Goal: Navigation & Orientation: Find specific page/section

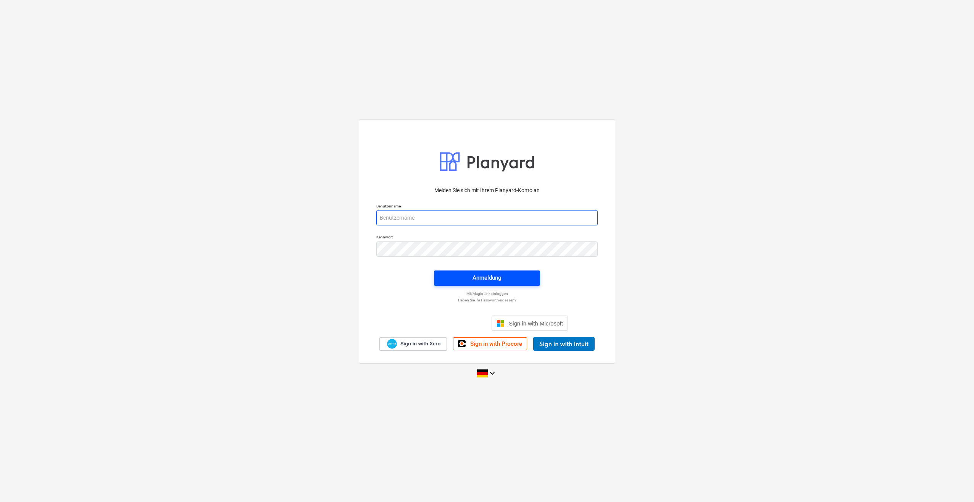
type input "[PERSON_NAME][EMAIL_ADDRESS][DOMAIN_NAME]"
click at [499, 280] on div "Anmeldung" at bounding box center [487, 278] width 29 height 10
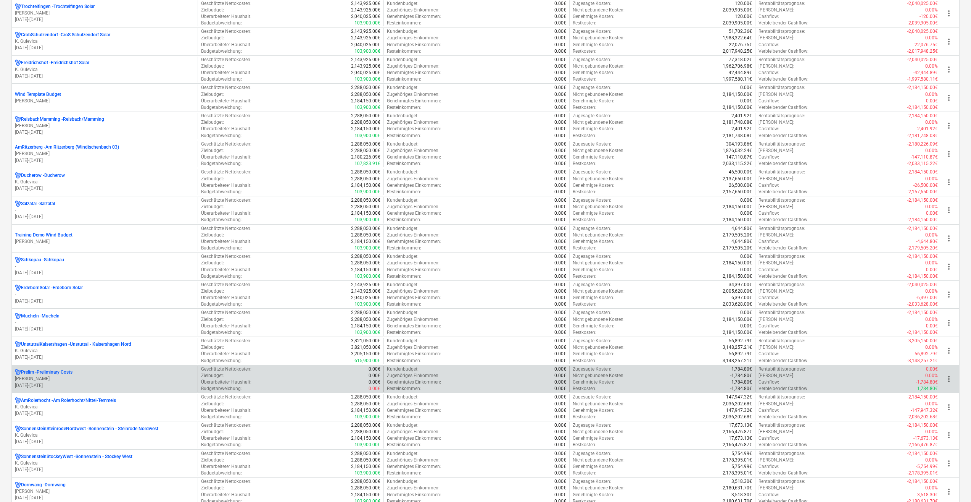
scroll to position [687, 0]
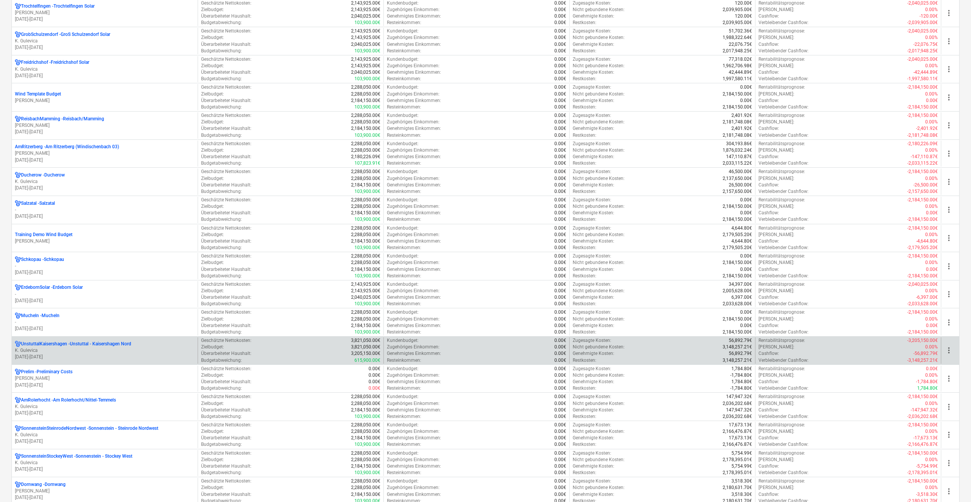
click at [97, 350] on p "K. Gulevica" at bounding box center [105, 350] width 180 height 6
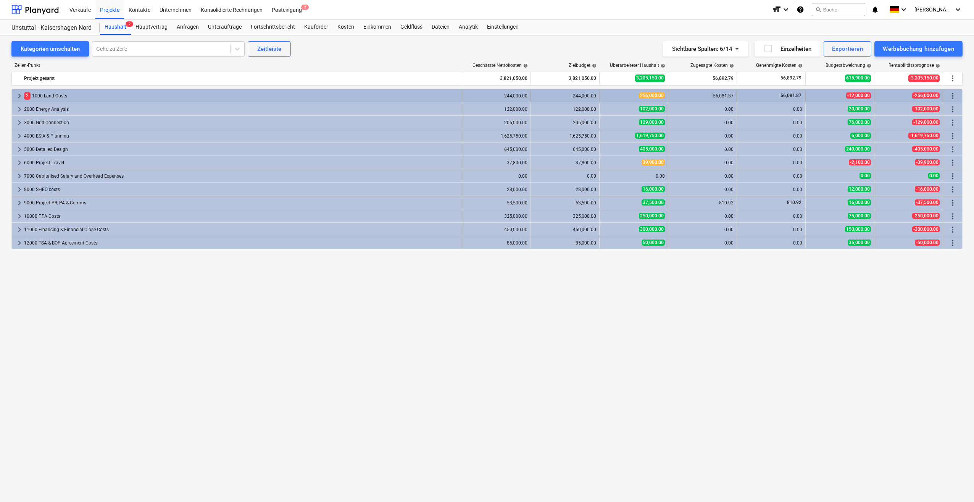
click at [17, 96] on span "keyboard_arrow_right" at bounding box center [19, 95] width 9 height 9
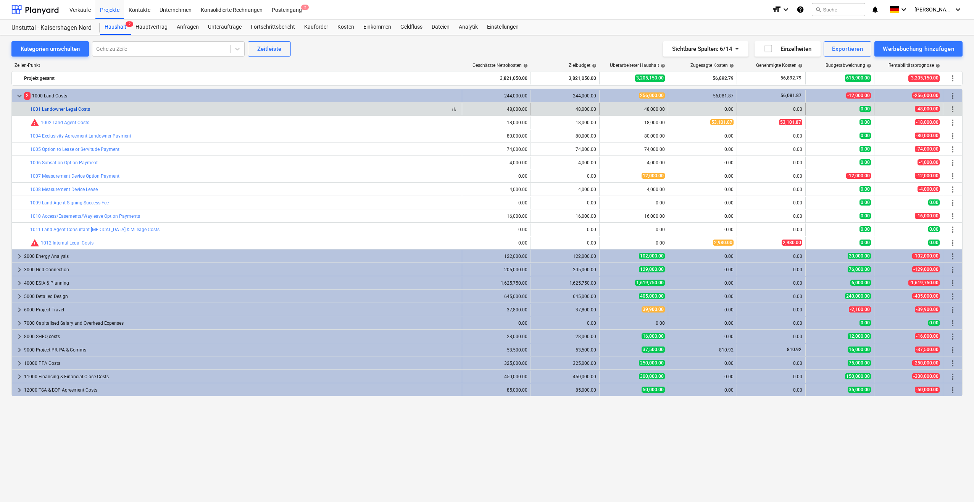
click at [60, 111] on link "1001 Landowner Legal Costs" at bounding box center [60, 108] width 60 height 5
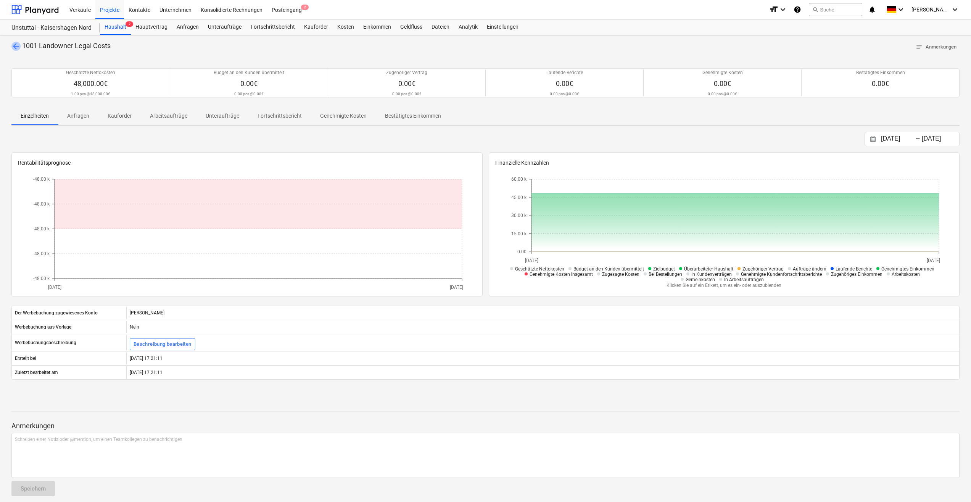
click at [18, 47] on span "arrow_back" at bounding box center [15, 46] width 9 height 9
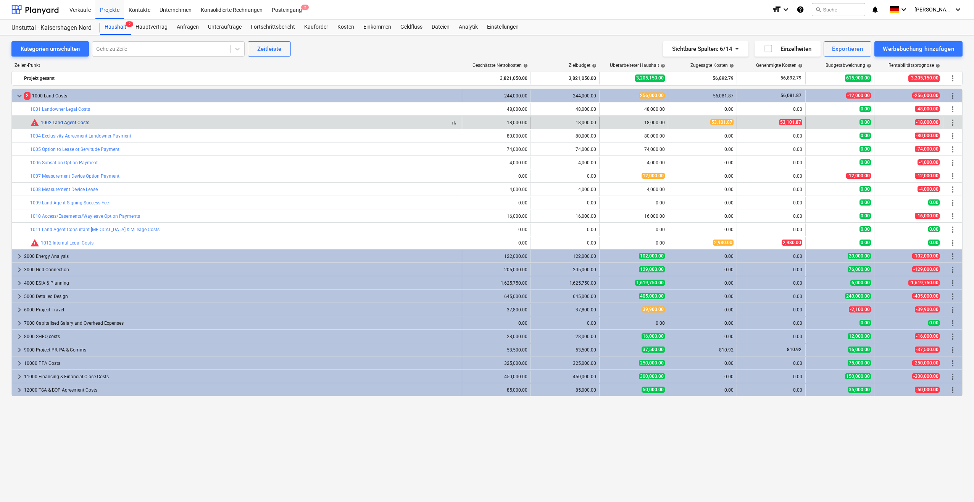
click at [65, 121] on link "1002 Land Agent Costs" at bounding box center [65, 122] width 48 height 5
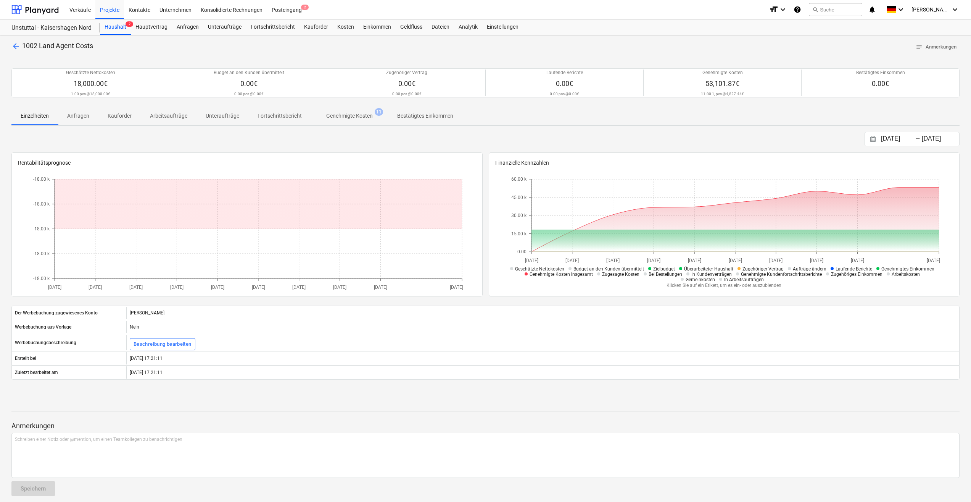
click at [18, 45] on span "arrow_back" at bounding box center [15, 46] width 9 height 9
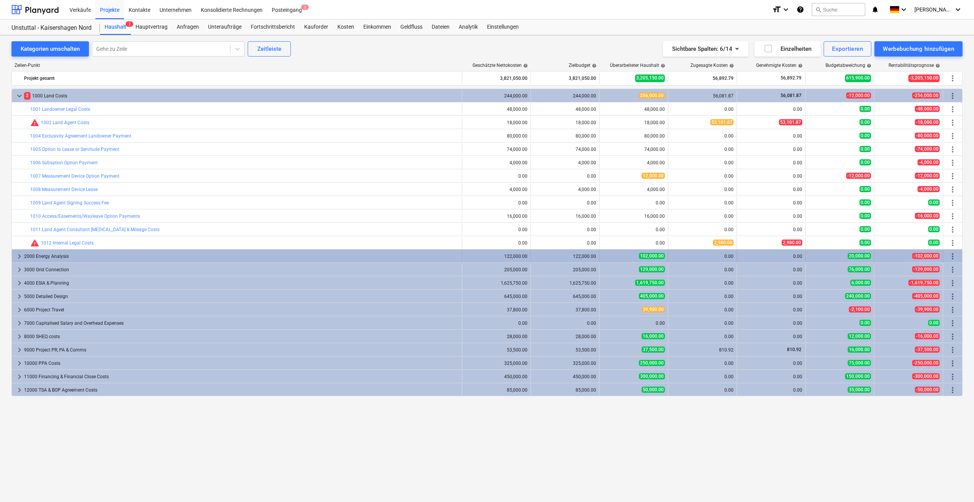
click at [18, 257] on span "keyboard_arrow_right" at bounding box center [19, 256] width 9 height 9
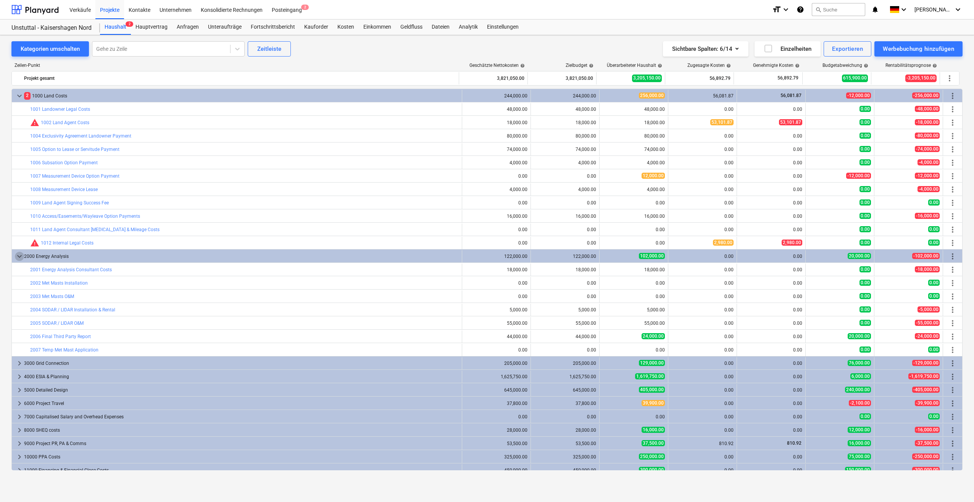
click at [18, 257] on span "keyboard_arrow_down" at bounding box center [19, 256] width 9 height 9
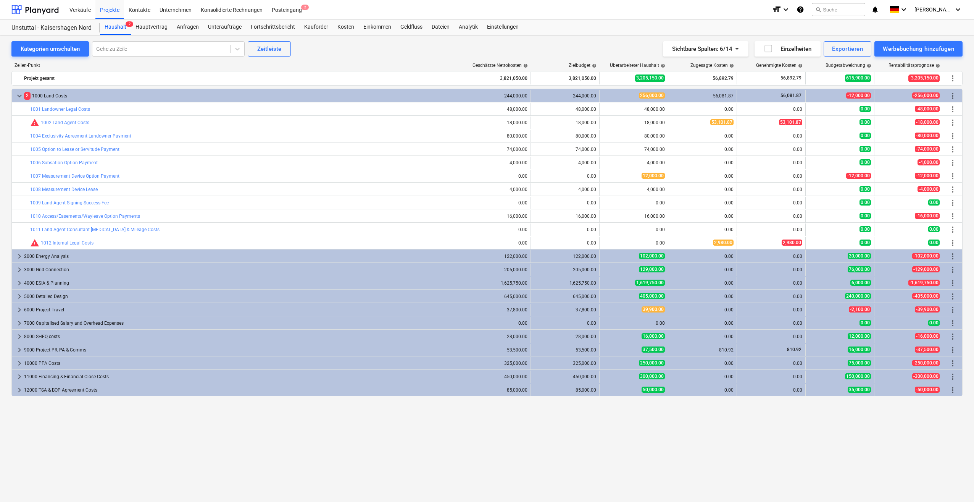
click at [234, 444] on div "keyboard_arrow_down 2 1000 Land Costs 244,000.00 244,000.00 256,000.00 56,081.8…" at bounding box center [486, 279] width 951 height 381
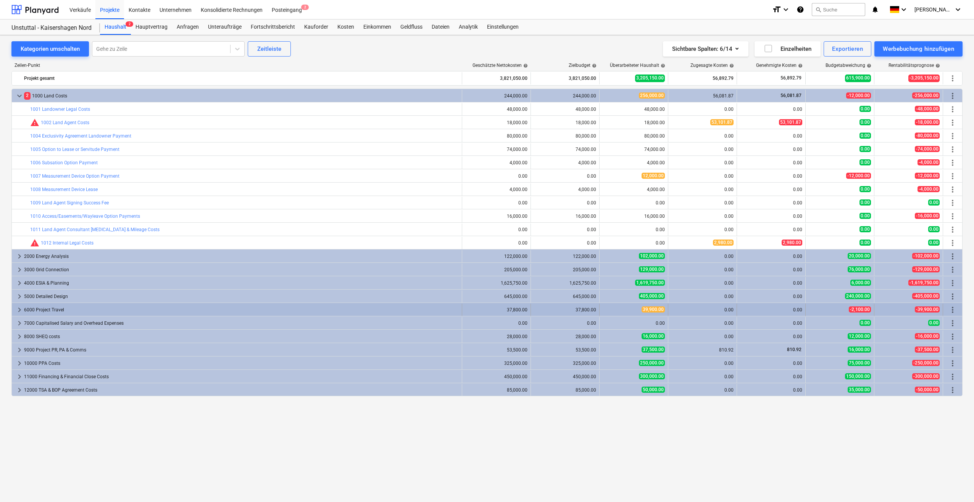
click at [17, 309] on span "keyboard_arrow_right" at bounding box center [19, 309] width 9 height 9
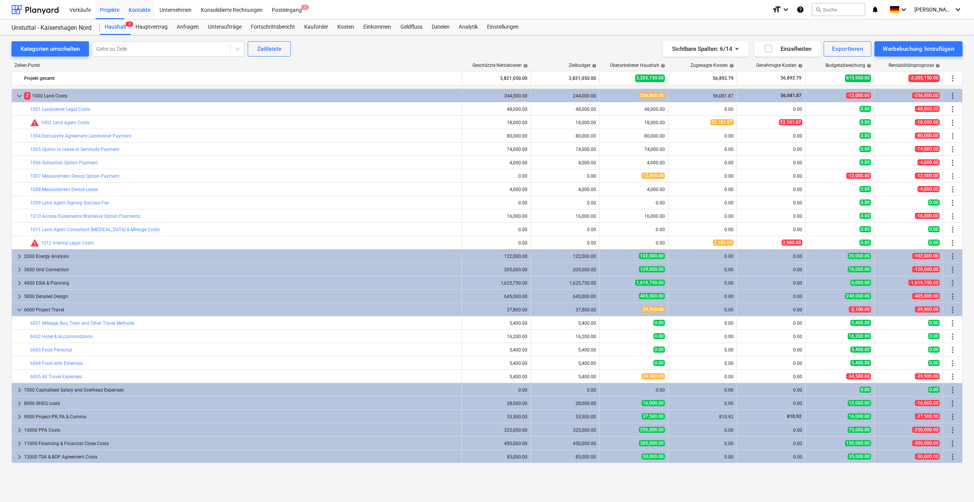
click at [135, 9] on div "Kontakte" at bounding box center [139, 9] width 31 height 19
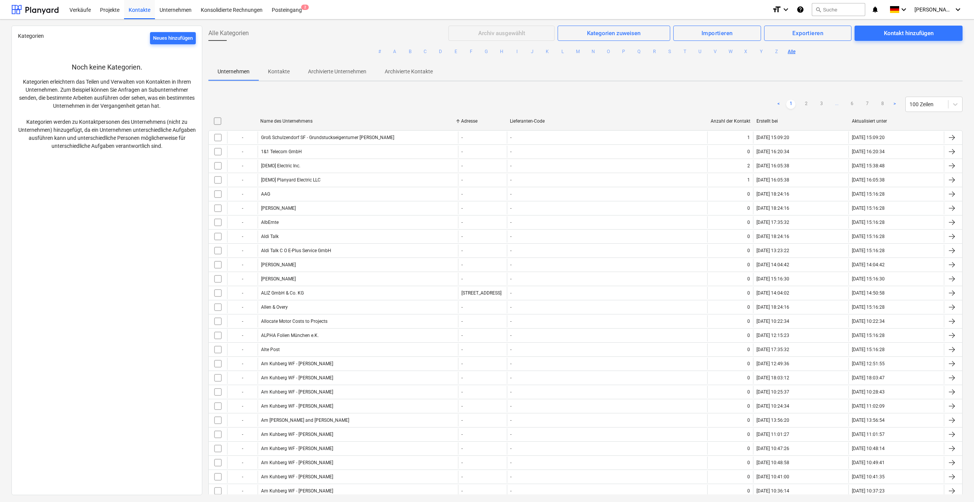
drag, startPoint x: 557, startPoint y: 121, endPoint x: 457, endPoint y: 125, distance: 100.5
click at [457, 125] on div "Name des Unternehmens Adresse Lieferanten-Code Anzahl der Kontaktpersonen Erste…" at bounding box center [585, 121] width 754 height 12
drag, startPoint x: 457, startPoint y: 125, endPoint x: 395, endPoint y: 127, distance: 61.5
click at [395, 127] on div "Name des Unternehmens Adresse Lieferanten-Code Anzahl der Kontaktpersonen Erste…" at bounding box center [585, 122] width 754 height 15
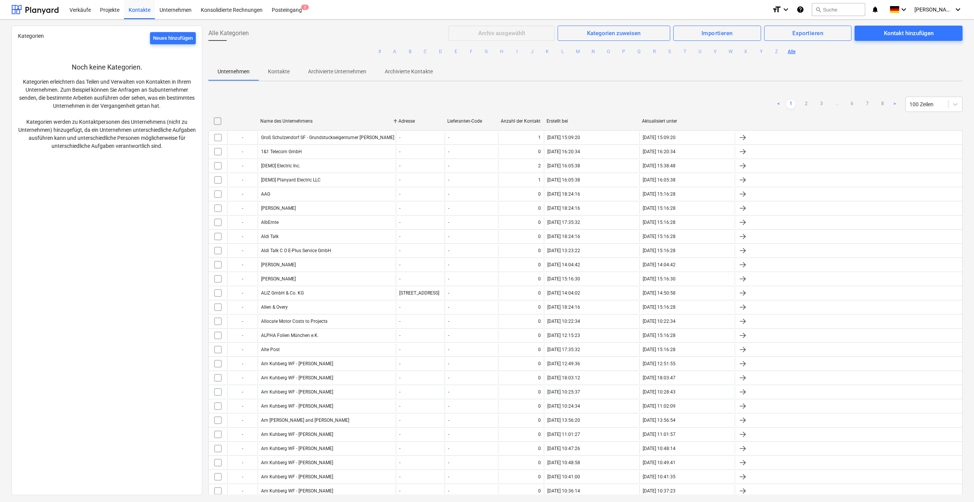
drag, startPoint x: 704, startPoint y: 124, endPoint x: 497, endPoint y: 123, distance: 207.3
click at [497, 123] on div at bounding box center [498, 121] width 14 height 12
click at [176, 11] on div "Unternehmen" at bounding box center [175, 9] width 41 height 19
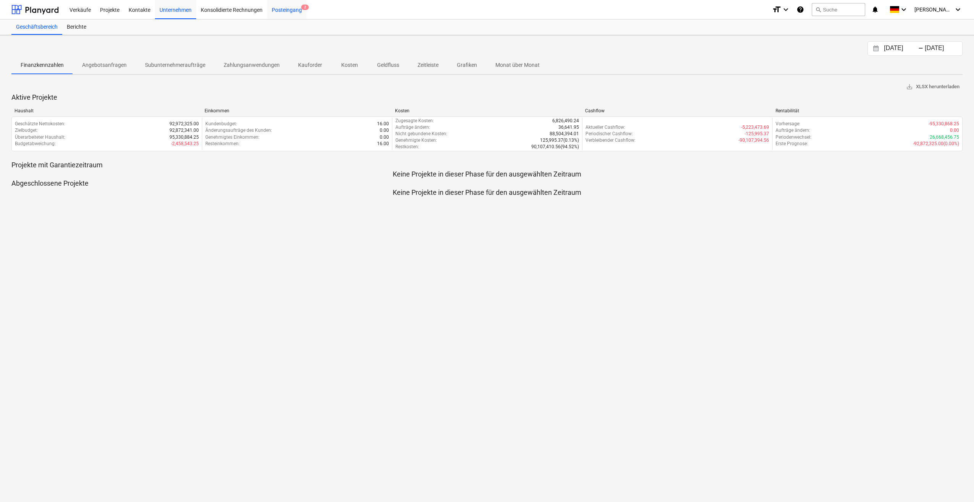
click at [286, 13] on div "Posteingang 2" at bounding box center [286, 9] width 39 height 19
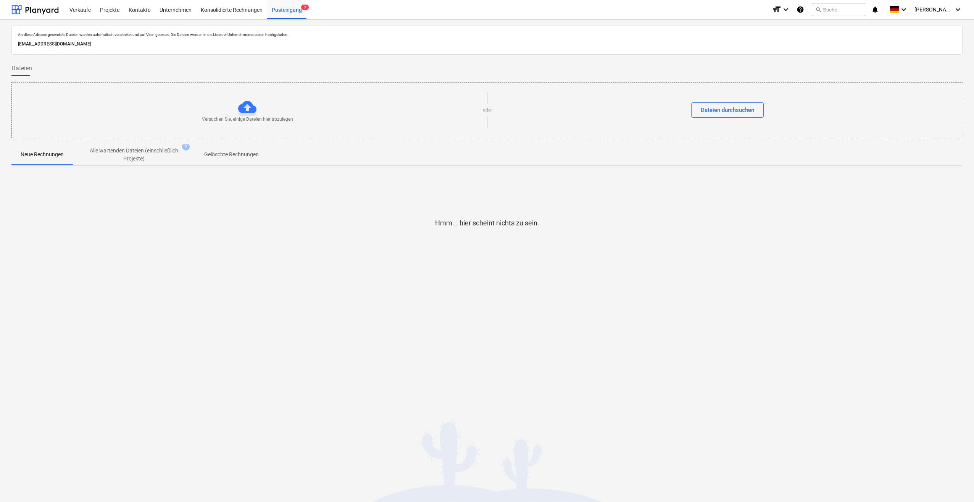
click at [132, 153] on p "Alle wartenden Dateien (einschließlich Projekte)" at bounding box center [134, 155] width 92 height 16
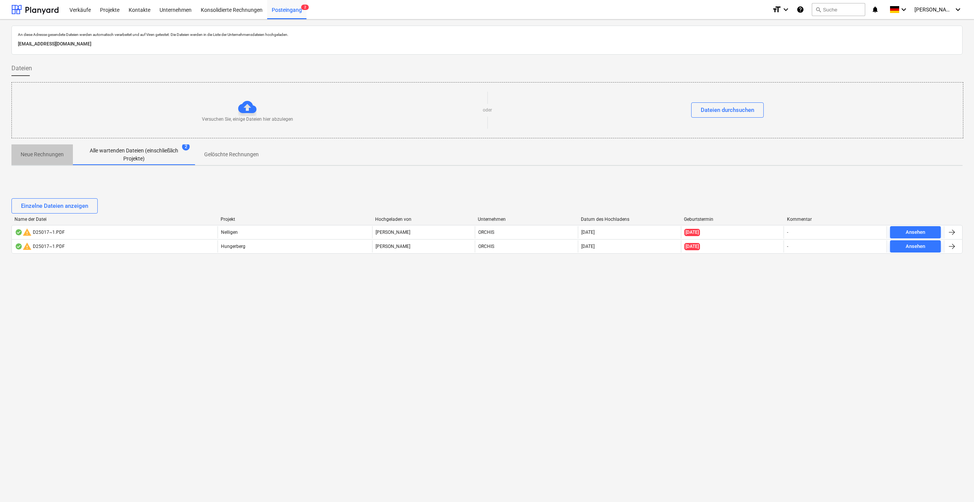
click at [45, 156] on p "Neue Rechnungen" at bounding box center [42, 154] width 43 height 8
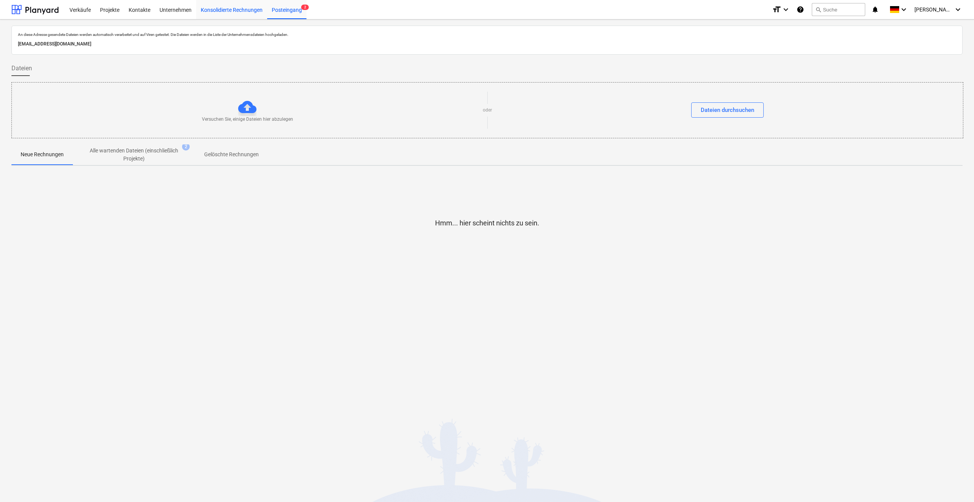
click at [242, 10] on div "Konsolidierte Rechnungen" at bounding box center [231, 9] width 71 height 19
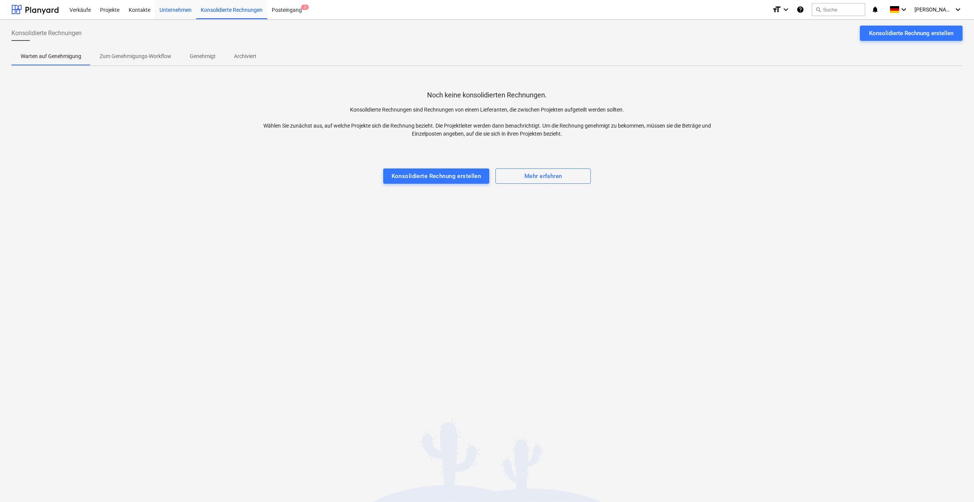
click at [176, 13] on div "Unternehmen" at bounding box center [175, 9] width 41 height 19
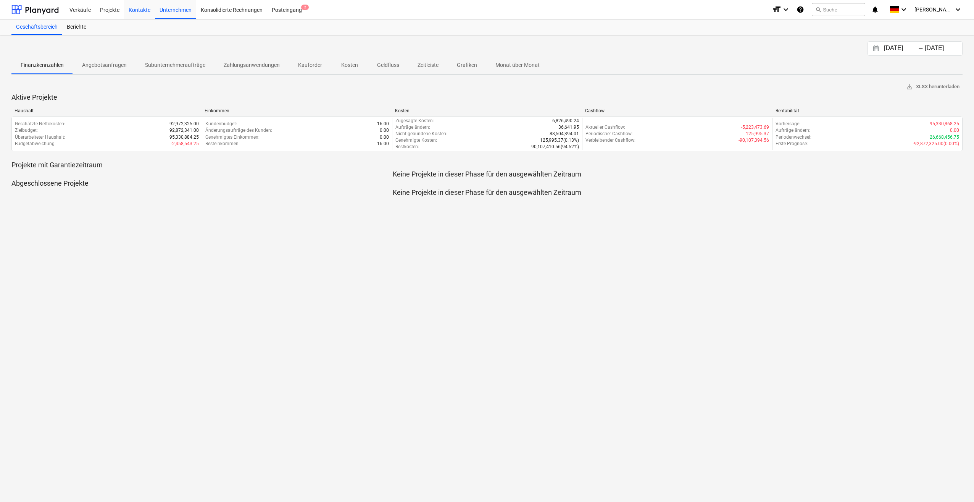
click at [132, 9] on div "Kontakte" at bounding box center [139, 9] width 31 height 19
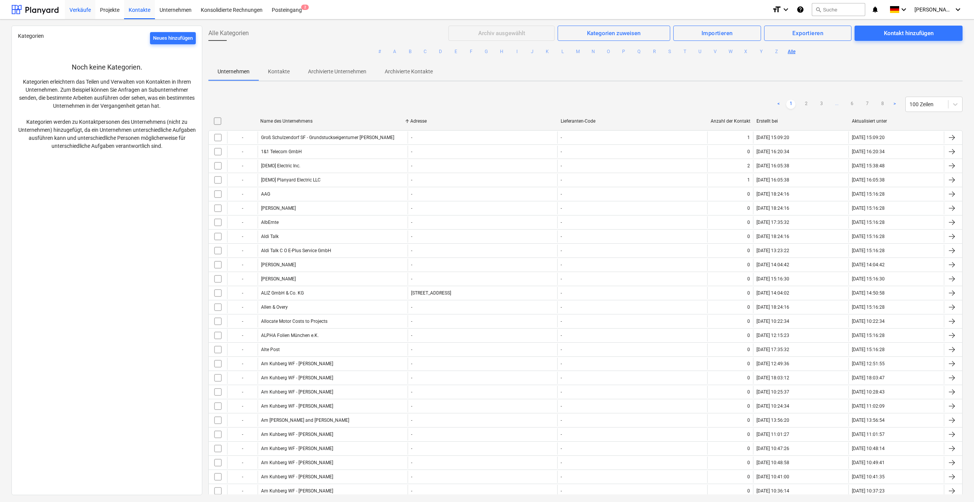
click at [84, 9] on div "Verkäufe" at bounding box center [80, 9] width 31 height 19
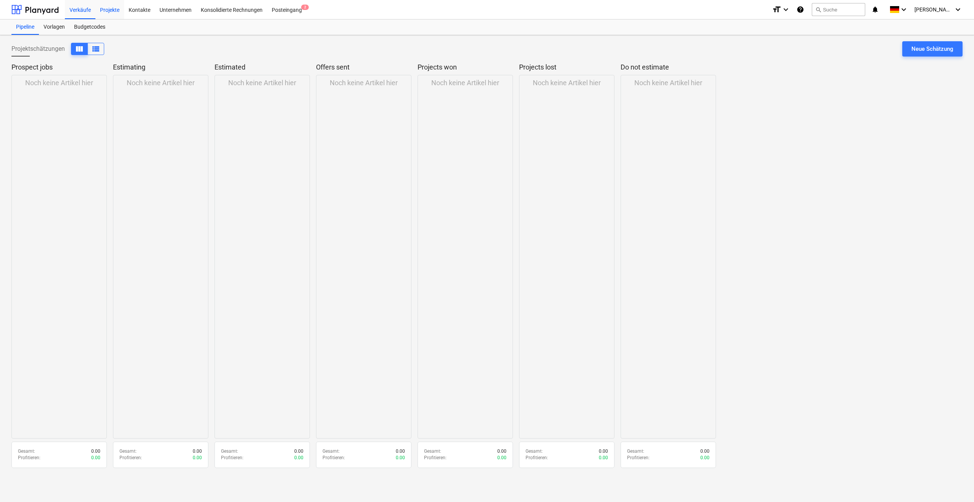
click at [107, 10] on div "Projekte" at bounding box center [109, 9] width 29 height 19
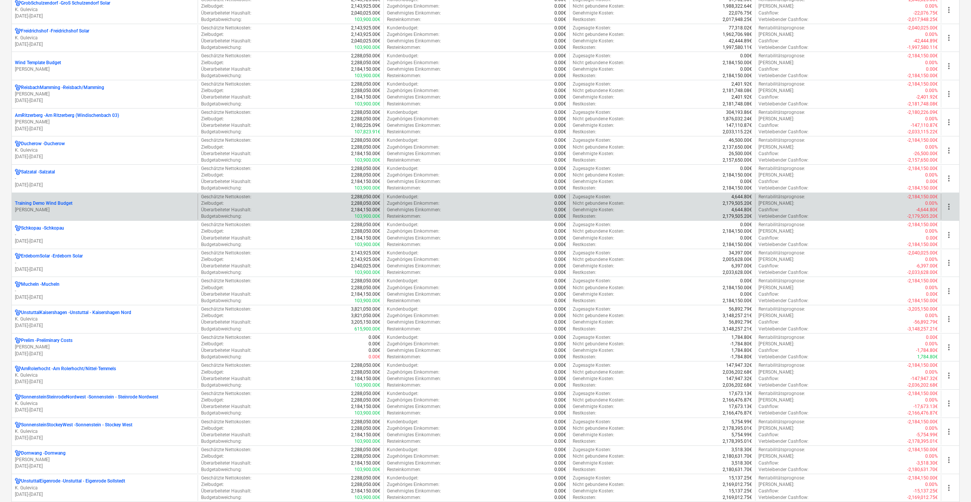
scroll to position [721, 0]
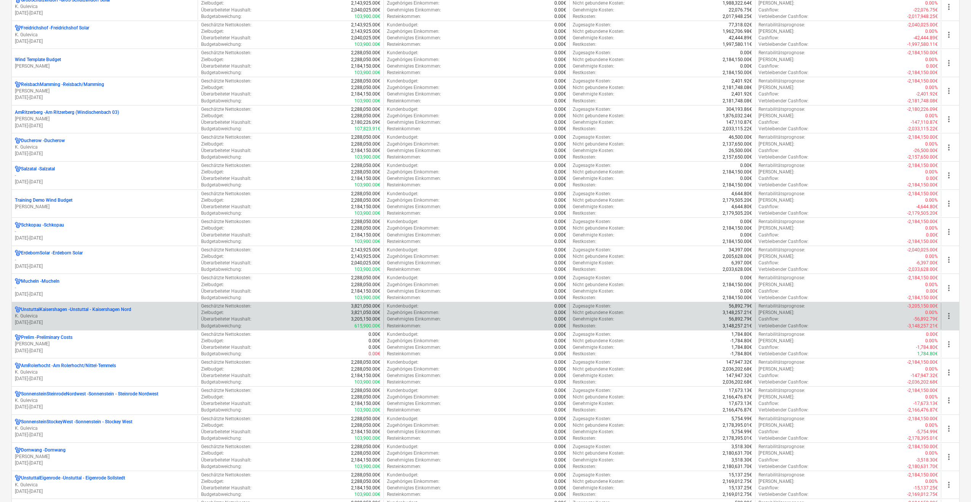
click at [50, 316] on p "K. Gulevica" at bounding box center [105, 316] width 180 height 6
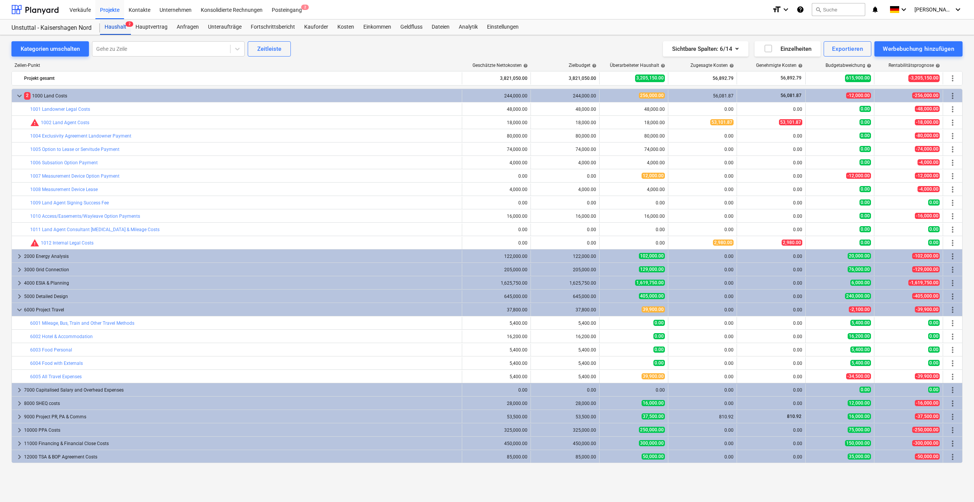
click at [118, 28] on div "Haushalt 2" at bounding box center [115, 26] width 31 height 15
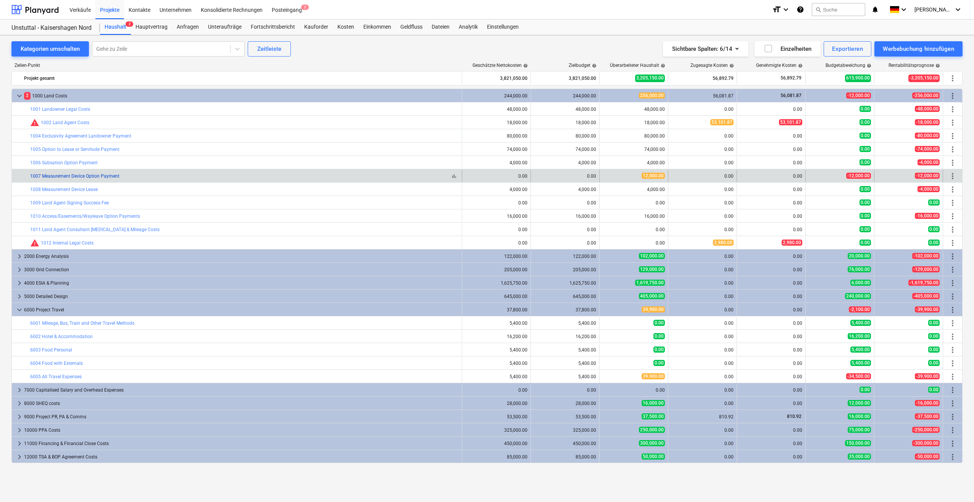
click at [89, 177] on link "1007 Measurement Device Option Payment" at bounding box center [74, 175] width 89 height 5
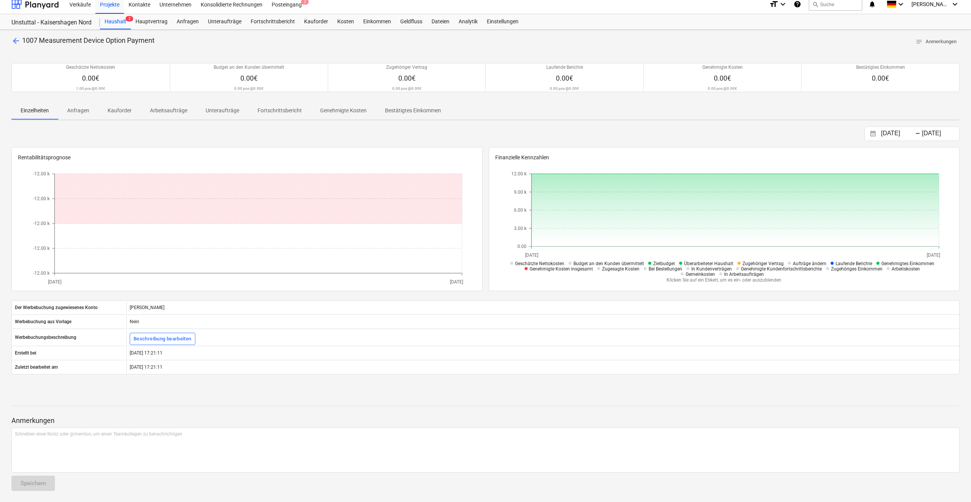
scroll to position [6, 0]
